Goal: Task Accomplishment & Management: Manage account settings

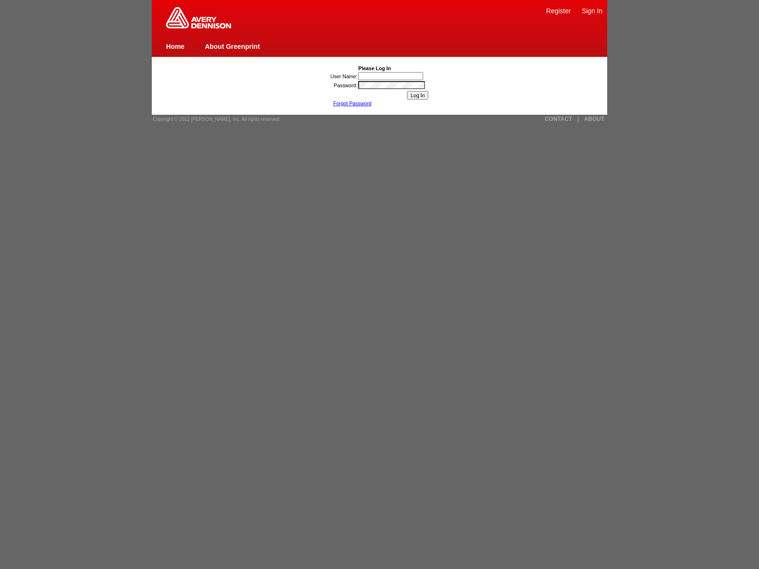
click at [592, 10] on link "Sign In" at bounding box center [591, 11] width 21 height 8
click at [175, 46] on link "Home" at bounding box center [175, 47] width 18 height 8
click at [417, 95] on input "Log In" at bounding box center [418, 95] width 22 height 9
click at [352, 103] on link "Forgot Password" at bounding box center [352, 104] width 38 height 6
type input "nessus_was_name_aqfpuxuwwas_zrxdlnmjog14"
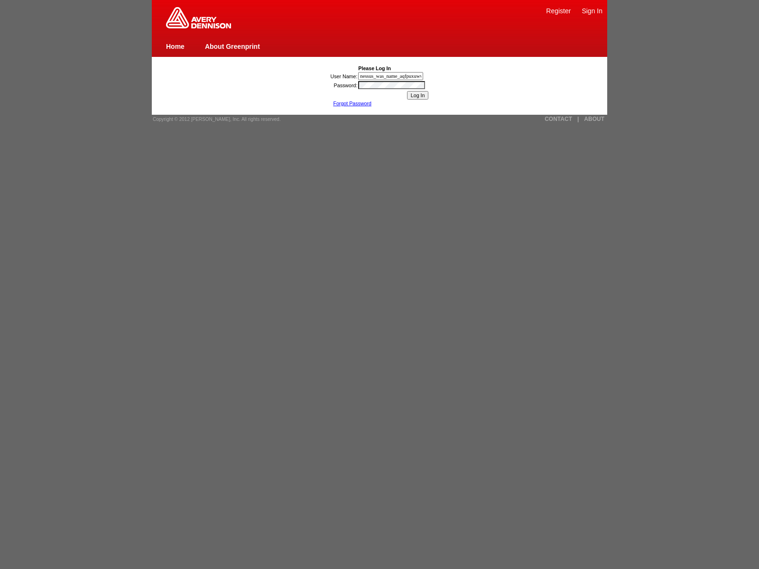
scroll to position [0, 36]
click at [391, 76] on input "User Name:" at bounding box center [390, 76] width 65 height 8
type input "nessus_was_name_aqfpuxuwwas_zrxdlnmjog14javascript:[DOMAIN_NAME]._tenable_wassc…"
type input "jaVasCript:/*-/*`/*`/*'/*"/**/(/* */oNcliCk=[DOMAIN_NAME]._tenable_wasscan_js_n…"
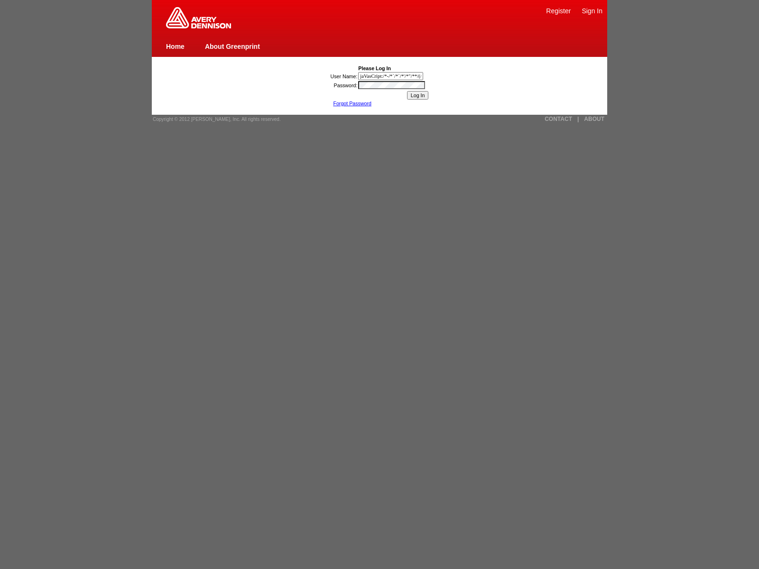
scroll to position [0, 554]
click at [198, 27] on img at bounding box center [198, 17] width 65 height 21
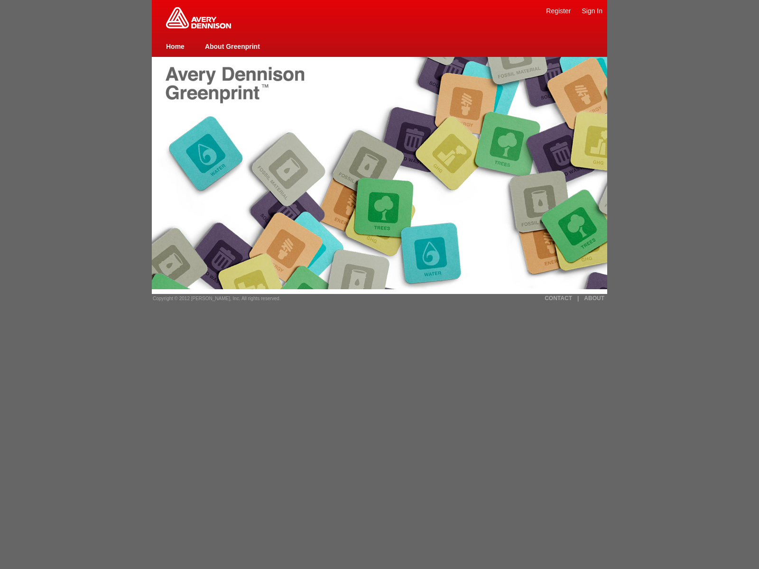
click at [558, 298] on link "CONTACT" at bounding box center [558, 298] width 28 height 7
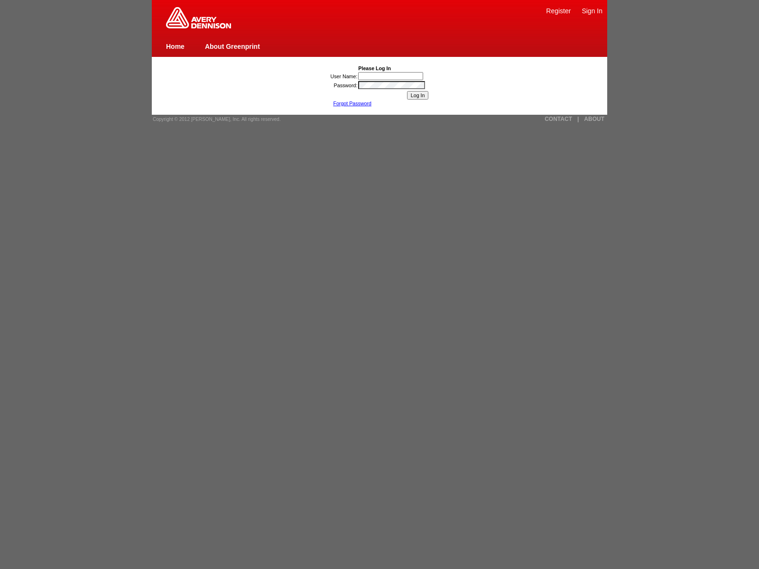
click at [198, 27] on img at bounding box center [198, 17] width 65 height 21
click at [558, 10] on link "Register" at bounding box center [558, 11] width 25 height 8
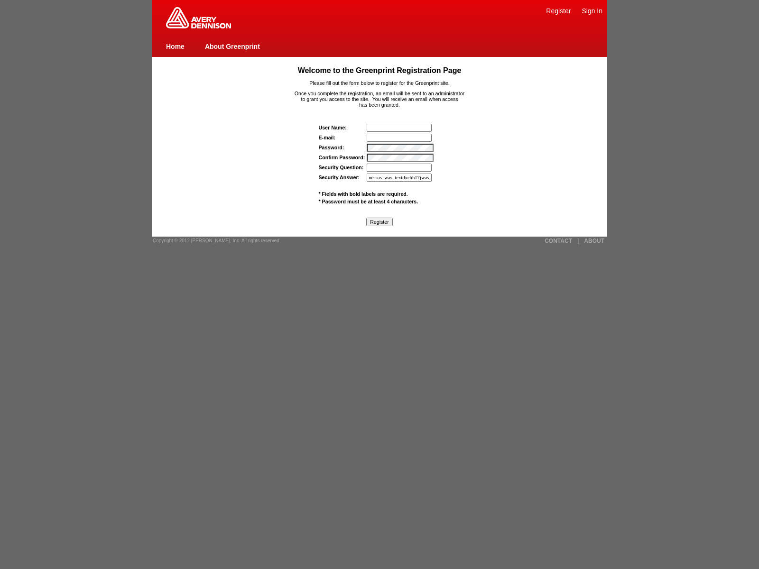
type input "nessus_was_textdxchh17jwas_wt43rdcecusd"
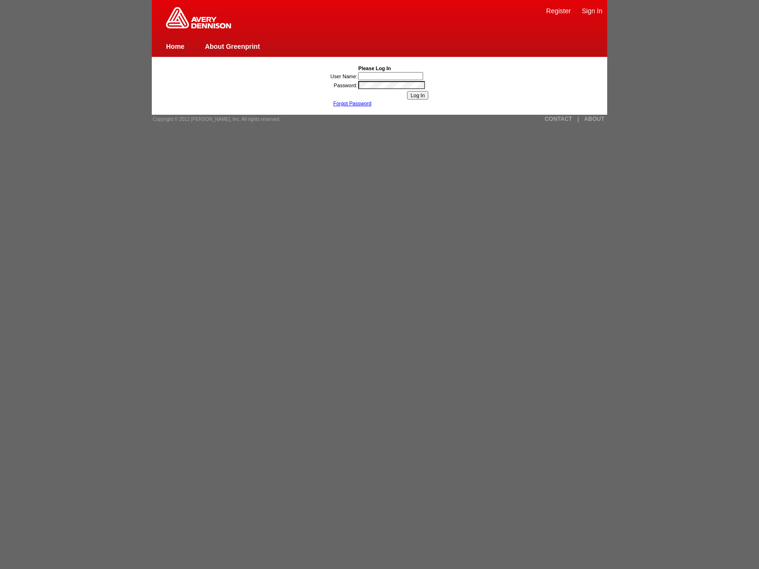
click at [391, 76] on input "User Name:" at bounding box center [390, 76] width 65 height 8
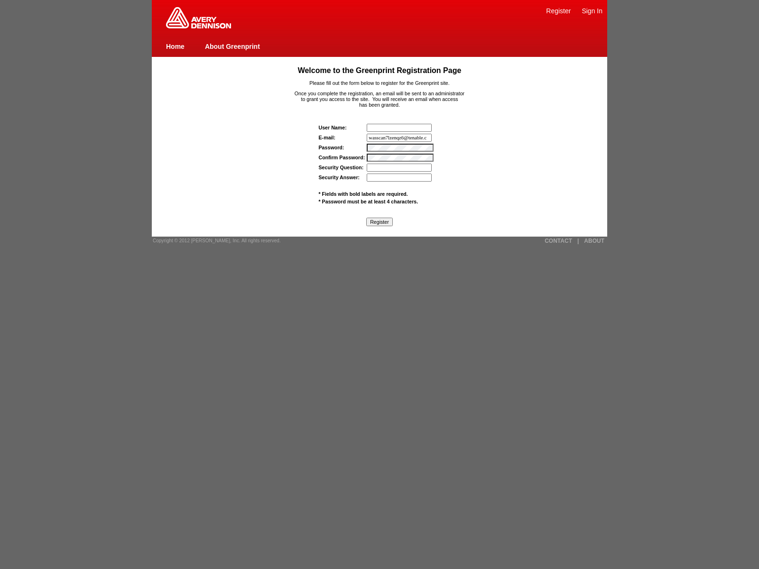
type input "wasscan7lzenqz6@tenable.com"
click at [363, 194] on span "* Fields with bold labels are required." at bounding box center [363, 194] width 89 height 6
type input "wasscan8644onqs@tenable.comwas_wt43rdcecusdjaVasCript:/*-/*`/*`/*'/*"/**/(/* */…"
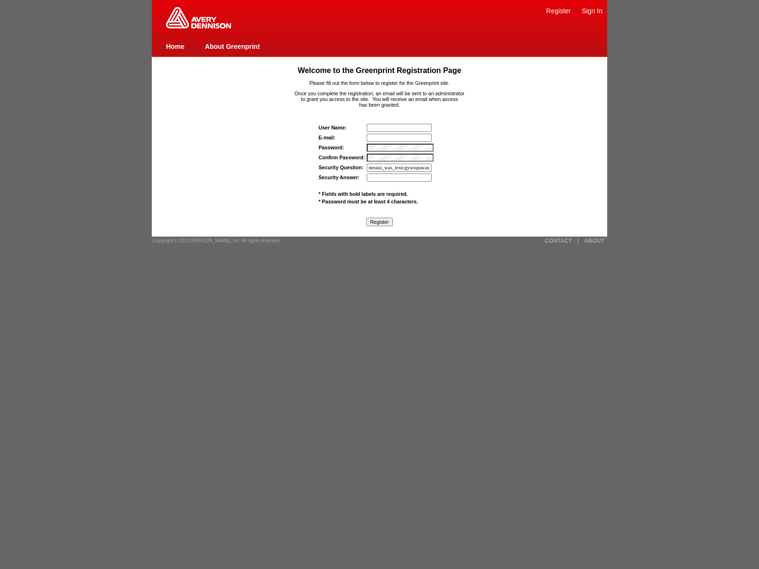
type input "nessus_was_textcgywispawas_wt43rdcecusdjaVasCript:/*-/*`/*`/*'/*"/**/(/* */oNcl…"
type input "nessus_was_textcgywispawas_wt43rdcecusd1){[DOMAIN_NAME]._tenable_wasscan_js_nam…"
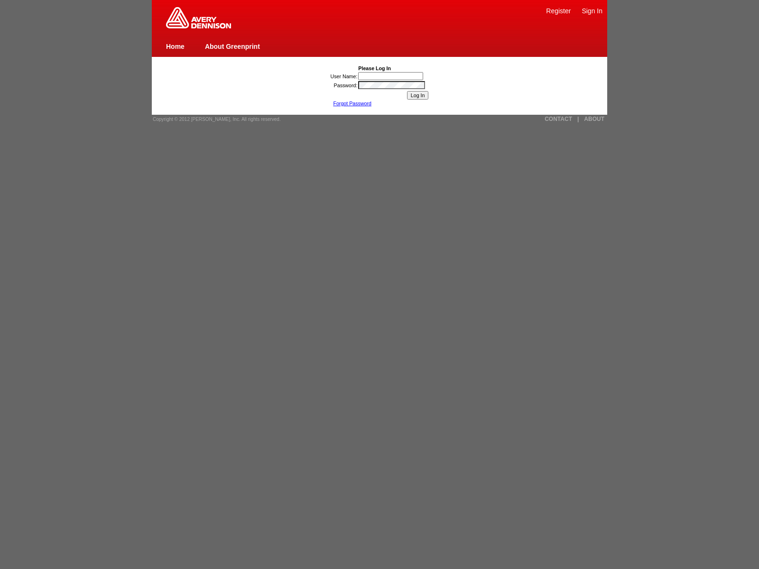
click at [558, 10] on link "Register" at bounding box center [558, 11] width 25 height 8
click at [417, 95] on input "Log In" at bounding box center [418, 95] width 22 height 9
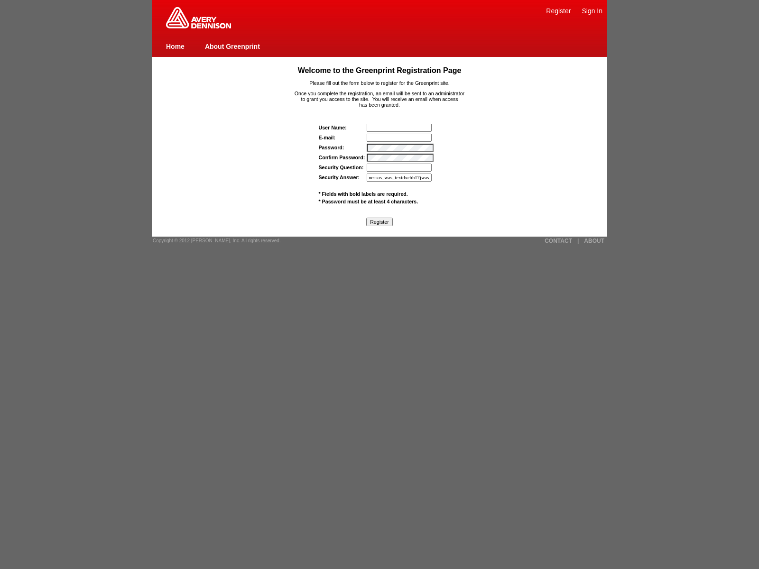
type input "nessus_was_textdxchh17jwas_wt43rdcecusdjavascript:[DOMAIN_NAME]._tenable_wassca…"
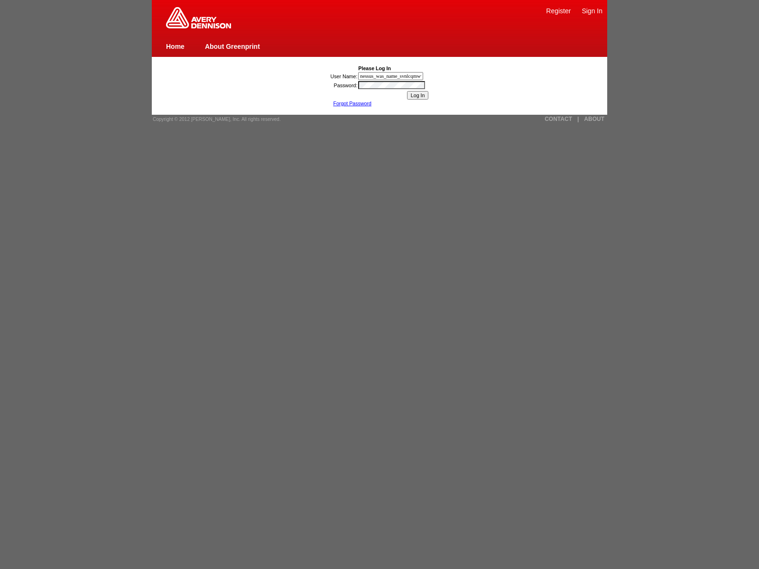
type input "nessus_was_name_svnlcqmwwas_8gq46nd5rhot"><img src=x onerror=window.top._tenabl…"
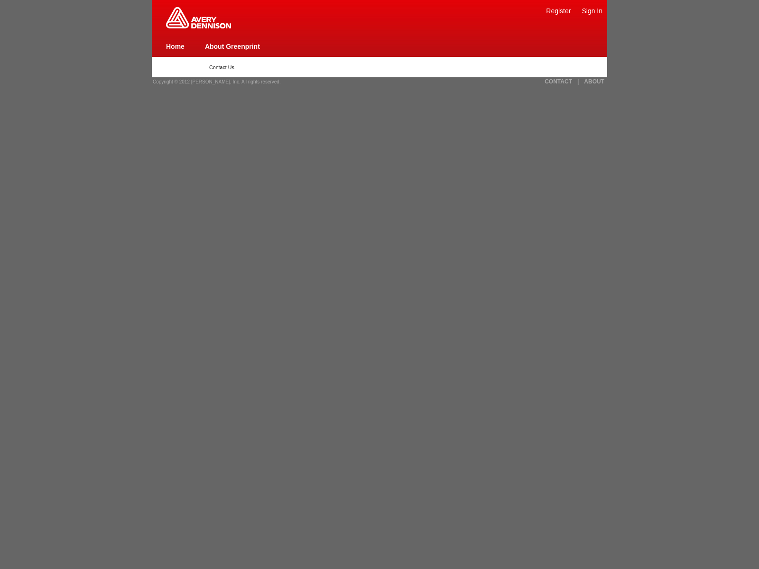
click at [175, 46] on link "Home" at bounding box center [175, 47] width 18 height 8
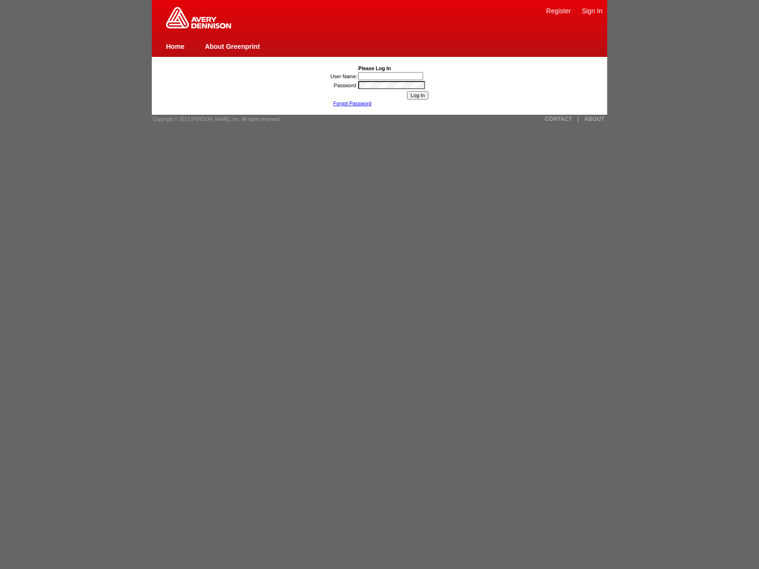
click at [558, 119] on link "CONTACT" at bounding box center [558, 119] width 28 height 7
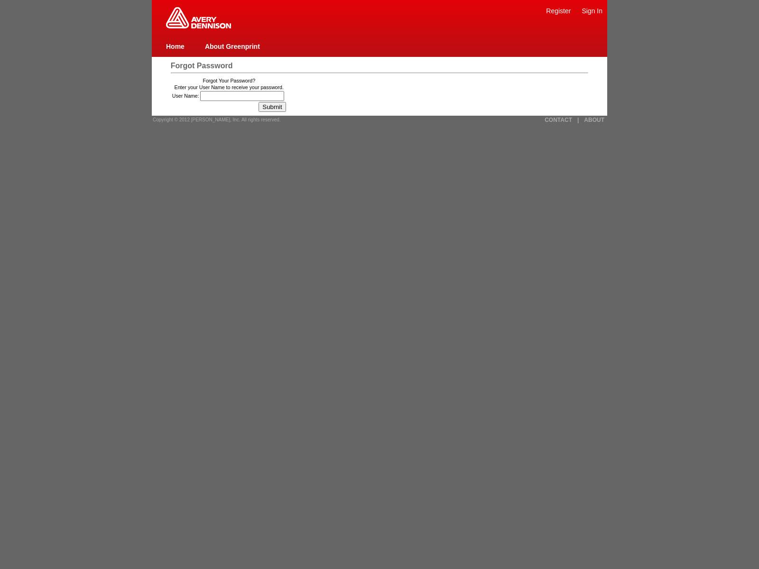
click at [558, 10] on link "Register" at bounding box center [558, 11] width 25 height 8
click at [276, 107] on input "Submit" at bounding box center [271, 107] width 27 height 10
